Goal: Information Seeking & Learning: Compare options

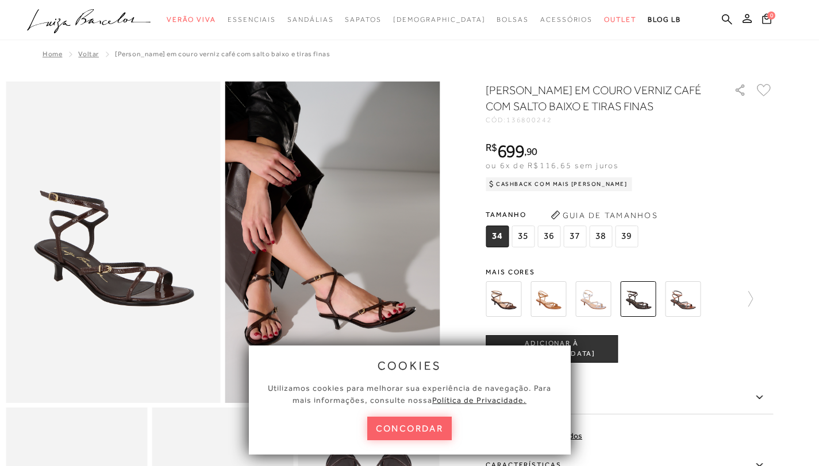
click at [498, 297] on img at bounding box center [503, 300] width 36 height 36
